Goal: Task Accomplishment & Management: Use online tool/utility

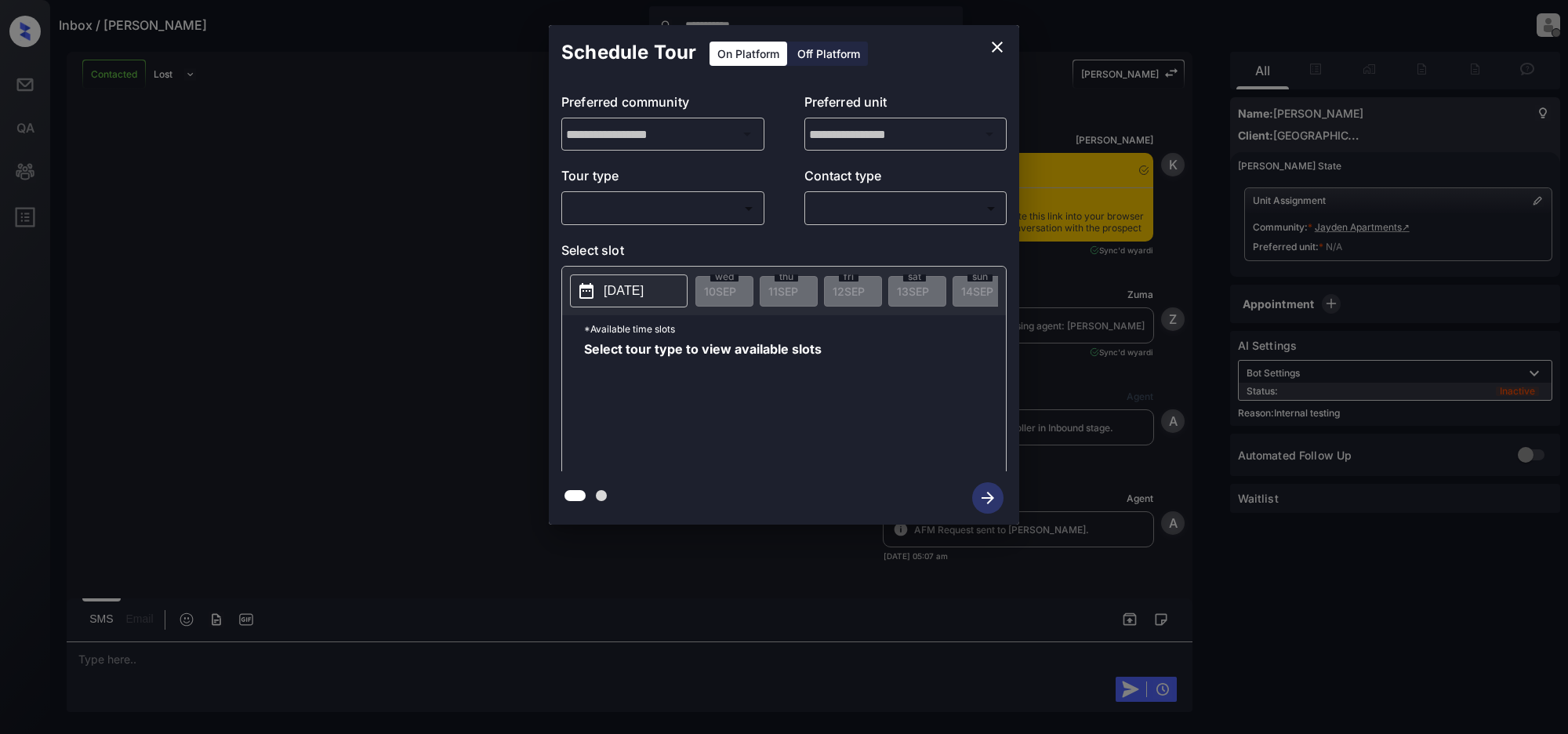
scroll to position [4245, 0]
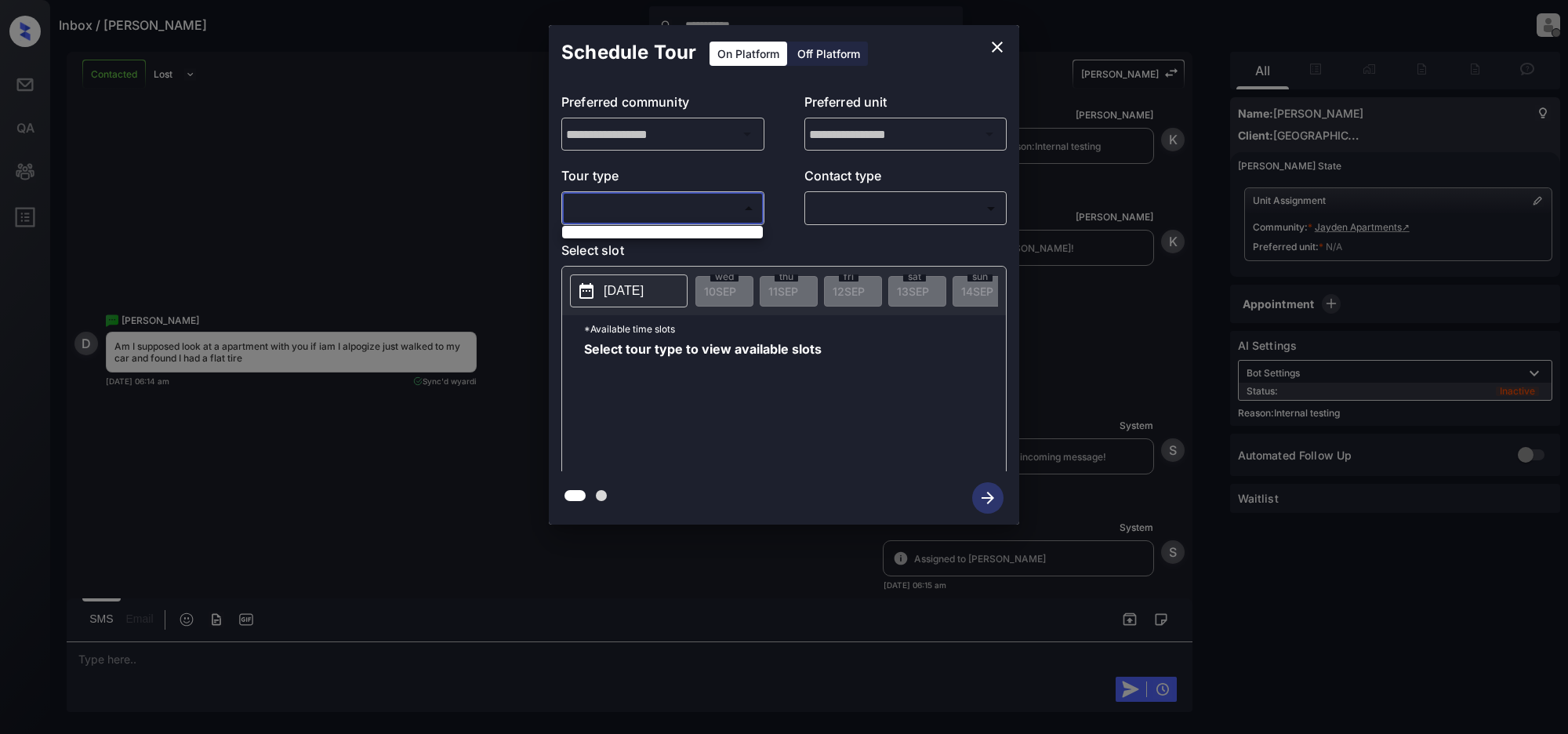
click at [656, 206] on body "**********" at bounding box center [784, 367] width 1568 height 734
click at [998, 50] on div at bounding box center [784, 367] width 1568 height 734
click at [996, 45] on icon "close" at bounding box center [997, 47] width 11 height 11
